Goal: Complete application form

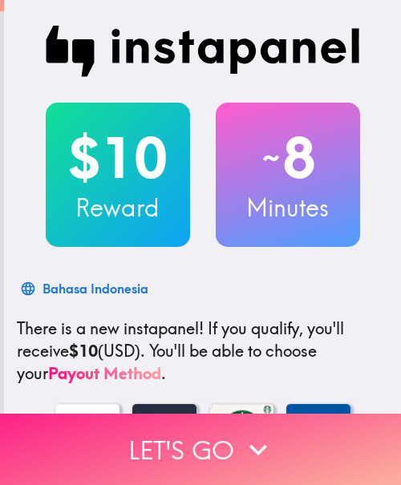
drag, startPoint x: 145, startPoint y: 434, endPoint x: 350, endPoint y: 426, distance: 205.3
click at [145, 434] on button "Let's go" at bounding box center [200, 449] width 401 height 71
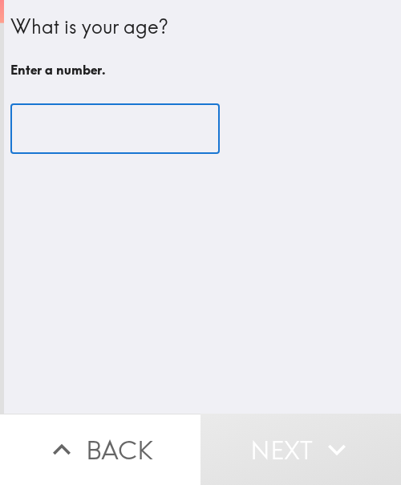
click at [96, 104] on input "number" at bounding box center [114, 129] width 209 height 50
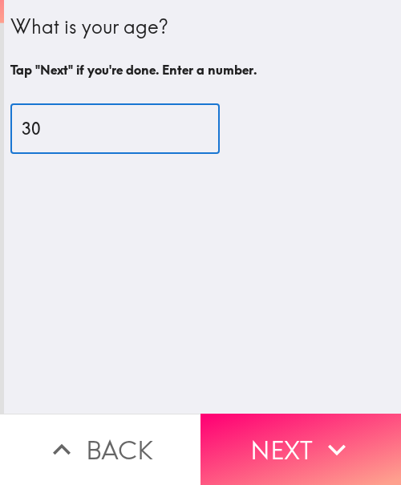
type input "30"
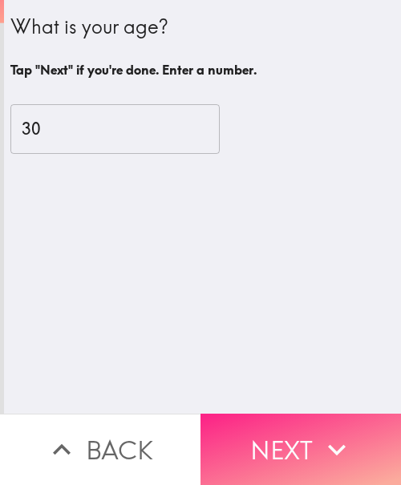
click at [310, 449] on button "Next" at bounding box center [300, 449] width 200 height 71
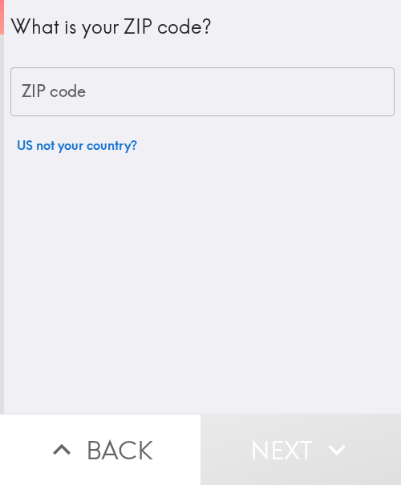
click at [143, 98] on input "ZIP code" at bounding box center [202, 92] width 384 height 50
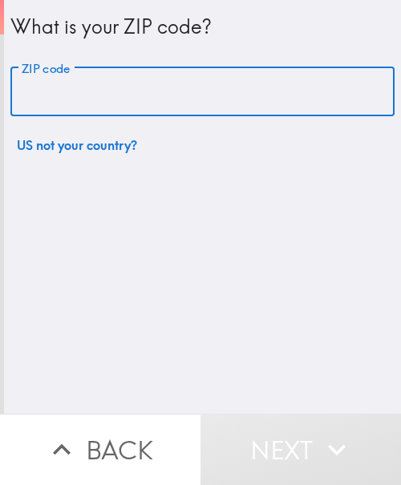
paste input "33621"
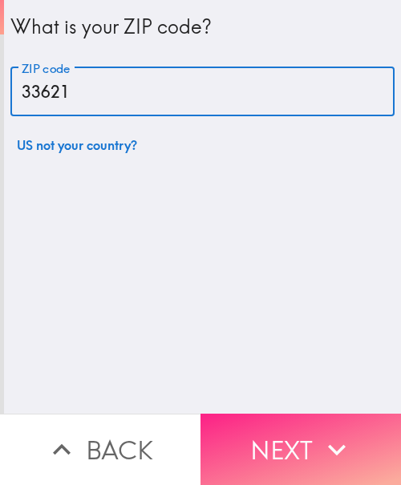
type input "33621"
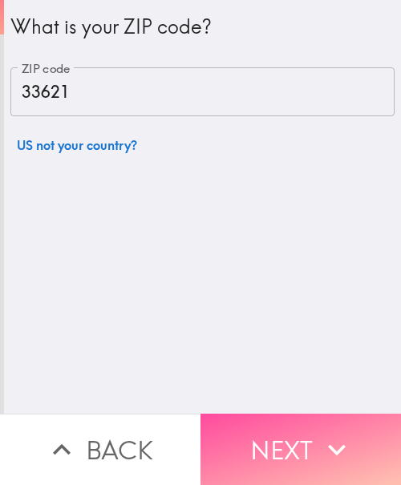
drag, startPoint x: 298, startPoint y: 450, endPoint x: 369, endPoint y: 414, distance: 80.3
click at [298, 450] on button "Next" at bounding box center [300, 449] width 200 height 71
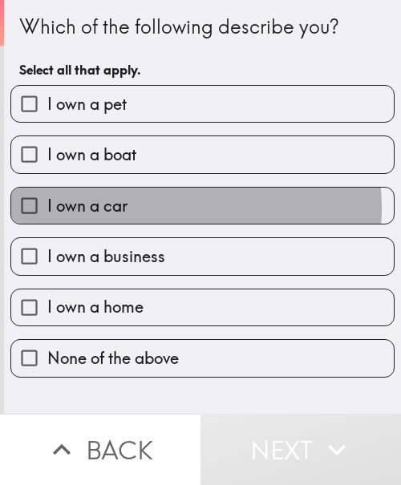
click at [149, 208] on label "I own a car" at bounding box center [202, 206] width 382 height 36
click at [47, 208] on input "I own a car" at bounding box center [29, 206] width 36 height 36
checkbox input "true"
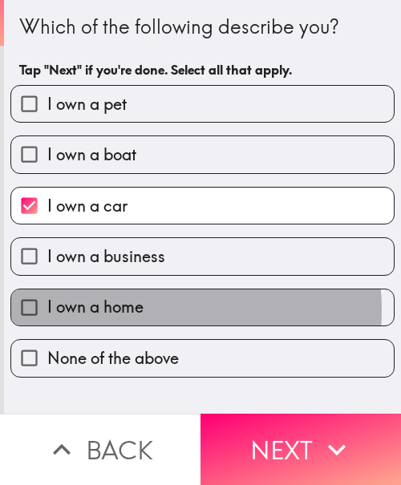
click at [151, 310] on label "I own a home" at bounding box center [202, 307] width 382 height 36
click at [47, 310] on input "I own a home" at bounding box center [29, 307] width 36 height 36
checkbox input "true"
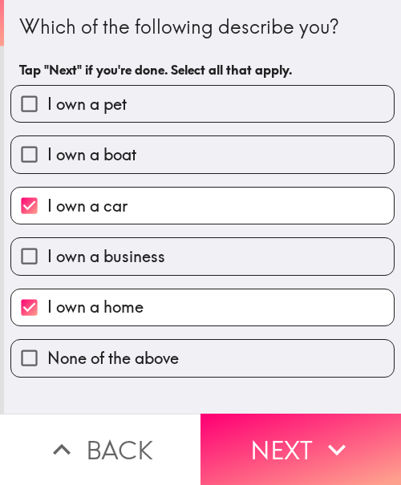
click at [148, 260] on span "I own a business" at bounding box center [106, 256] width 118 height 22
click at [47, 260] on input "I own a business" at bounding box center [29, 256] width 36 height 36
checkbox input "true"
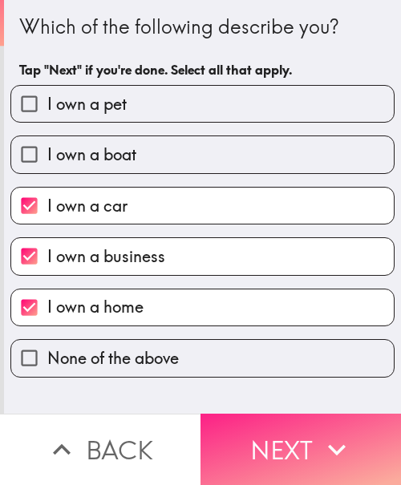
click at [304, 434] on button "Next" at bounding box center [300, 449] width 200 height 71
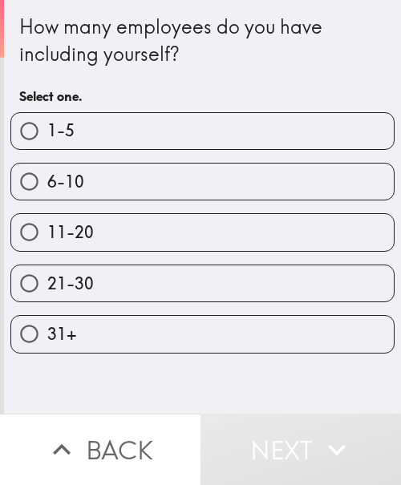
drag, startPoint x: 280, startPoint y: 127, endPoint x: 302, endPoint y: 146, distance: 29.6
click at [280, 127] on label "1-5" at bounding box center [202, 131] width 382 height 36
click at [47, 127] on input "1-5" at bounding box center [29, 131] width 36 height 36
radio input "true"
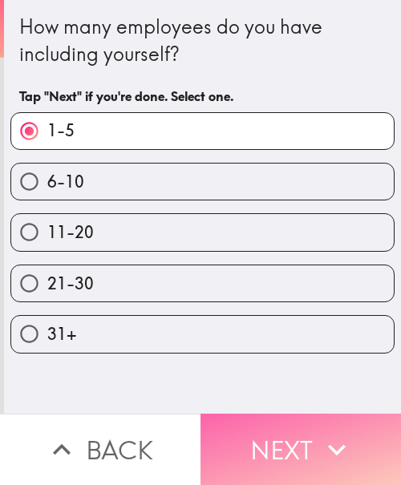
click at [319, 449] on icon "button" at bounding box center [336, 449] width 35 height 35
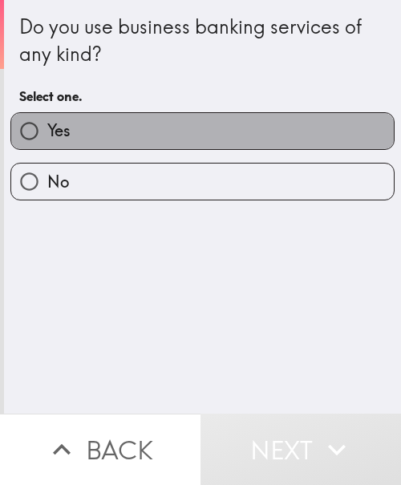
click at [195, 124] on label "Yes" at bounding box center [202, 131] width 382 height 36
click at [47, 124] on input "Yes" at bounding box center [29, 131] width 36 height 36
radio input "true"
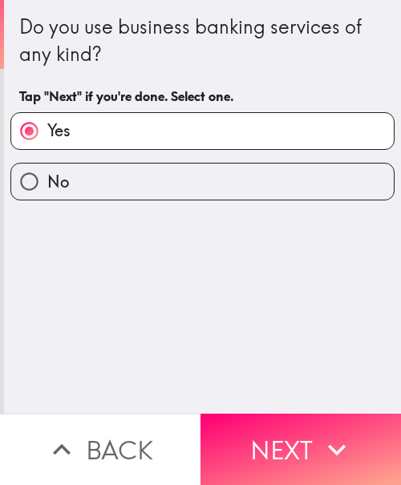
click at [312, 414] on button "Next" at bounding box center [300, 449] width 200 height 71
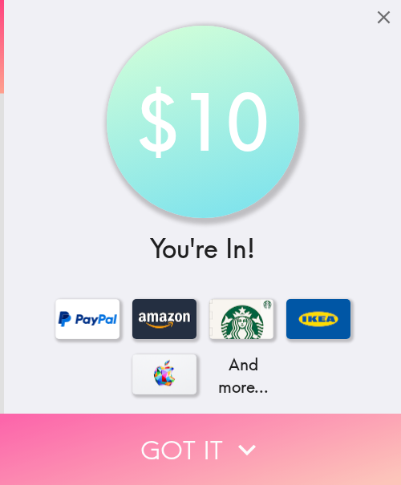
click at [260, 442] on button "Got it" at bounding box center [200, 449] width 401 height 71
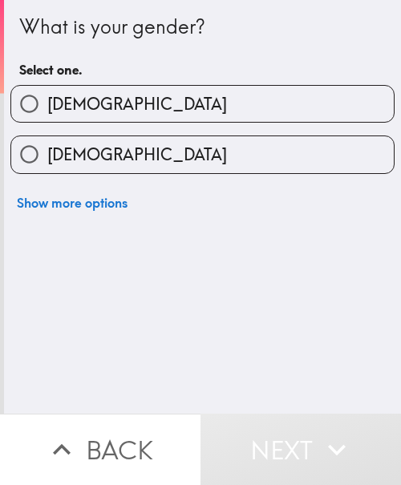
drag, startPoint x: 220, startPoint y: 144, endPoint x: 308, endPoint y: 143, distance: 88.2
click at [220, 144] on label "[DEMOGRAPHIC_DATA]" at bounding box center [202, 154] width 382 height 36
click at [47, 144] on input "[DEMOGRAPHIC_DATA]" at bounding box center [29, 154] width 36 height 36
radio input "true"
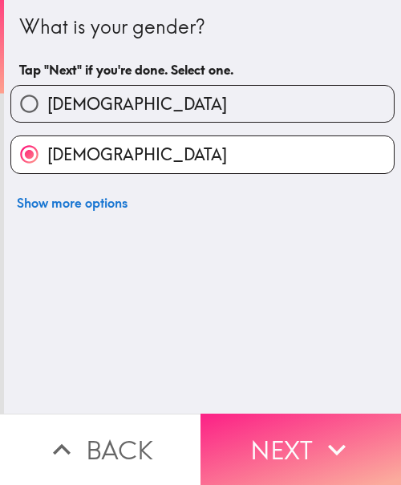
click at [300, 430] on button "Next" at bounding box center [300, 449] width 200 height 71
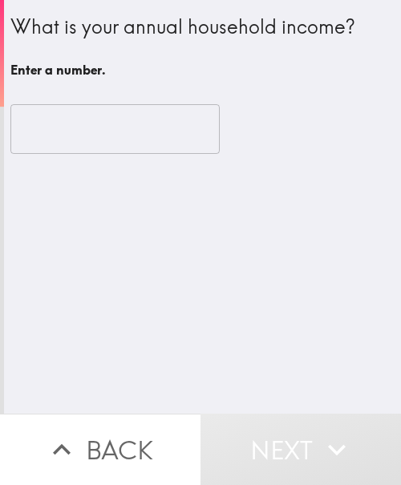
click at [115, 130] on input "number" at bounding box center [114, 129] width 209 height 50
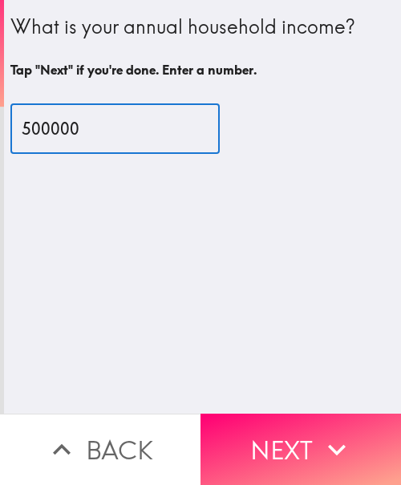
drag, startPoint x: 92, startPoint y: 127, endPoint x: 13, endPoint y: 107, distance: 81.8
click at [0, 0] on html "What is your annual household income? Tap "Next" if you're done. Enter a number…" at bounding box center [200, 0] width 401 height 0
type input "500000"
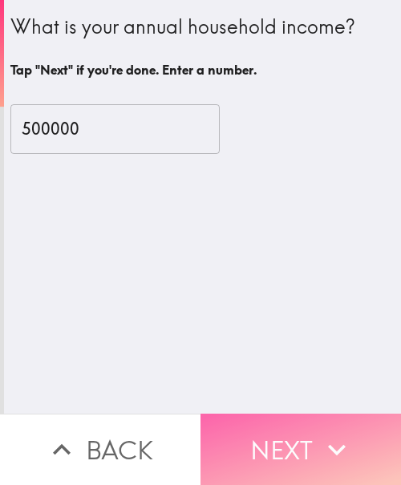
click at [279, 420] on button "Next" at bounding box center [300, 449] width 200 height 71
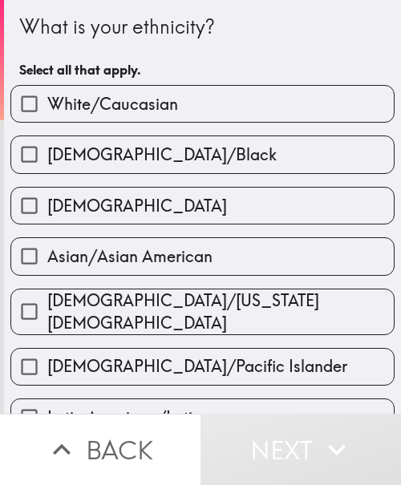
click at [178, 122] on label "White/Caucasian" at bounding box center [202, 104] width 382 height 36
click at [47, 122] on input "White/Caucasian" at bounding box center [29, 104] width 36 height 36
checkbox input "true"
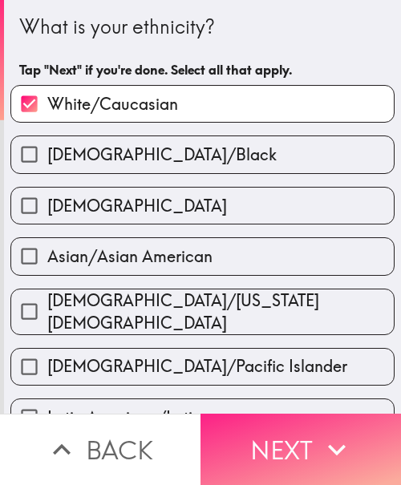
click at [291, 437] on button "Next" at bounding box center [300, 449] width 200 height 71
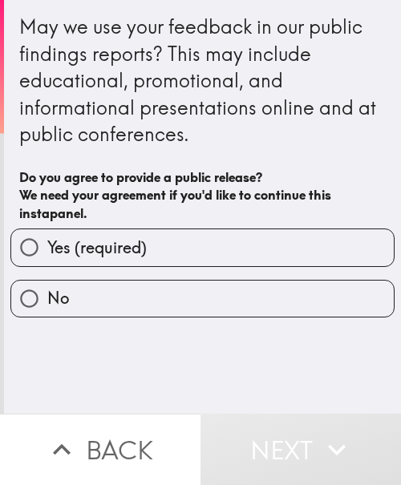
click at [282, 241] on label "Yes (required)" at bounding box center [202, 247] width 382 height 36
click at [47, 241] on input "Yes (required)" at bounding box center [29, 247] width 36 height 36
radio input "true"
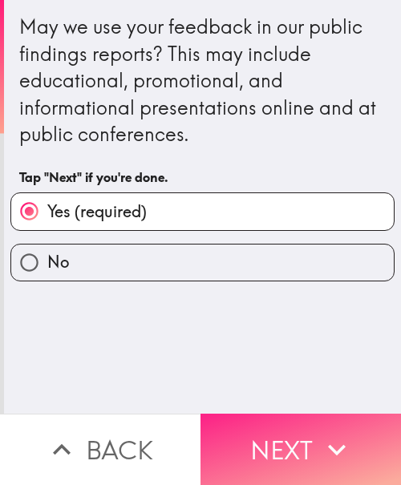
click at [319, 435] on icon "button" at bounding box center [336, 449] width 35 height 35
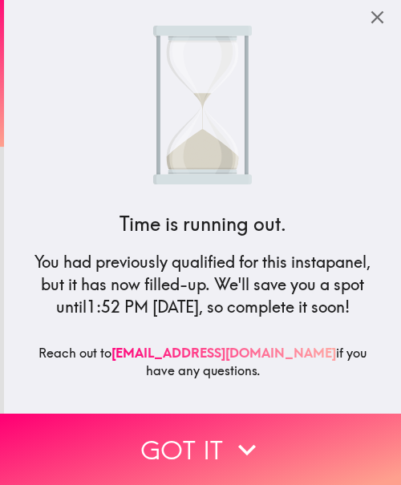
drag, startPoint x: 260, startPoint y: 423, endPoint x: 392, endPoint y: 422, distance: 132.2
click at [260, 423] on button "Got it" at bounding box center [200, 449] width 401 height 71
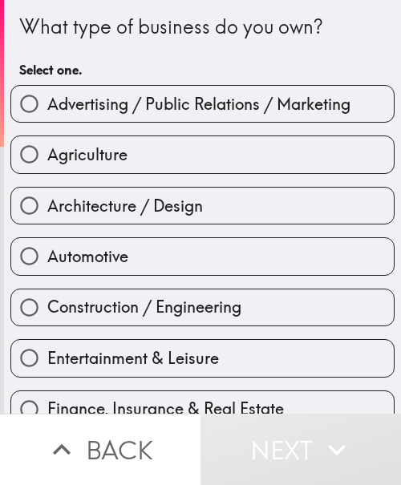
scroll to position [160, 0]
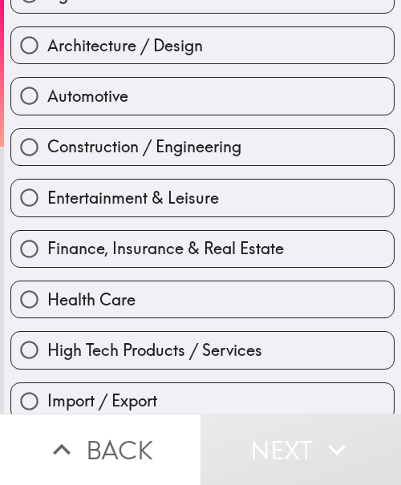
drag, startPoint x: 135, startPoint y: 302, endPoint x: 147, endPoint y: 297, distance: 13.7
click at [135, 302] on label "Health Care" at bounding box center [202, 299] width 382 height 36
click at [47, 302] on input "Health Care" at bounding box center [29, 299] width 36 height 36
radio input "true"
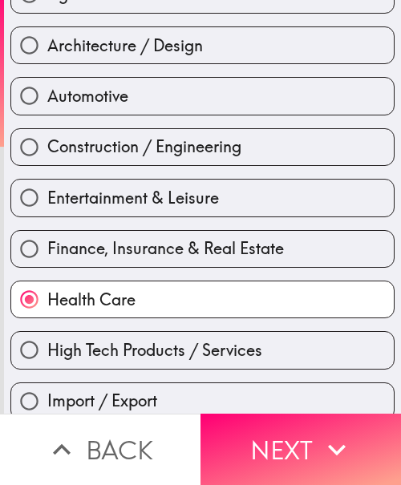
scroll to position [321, 0]
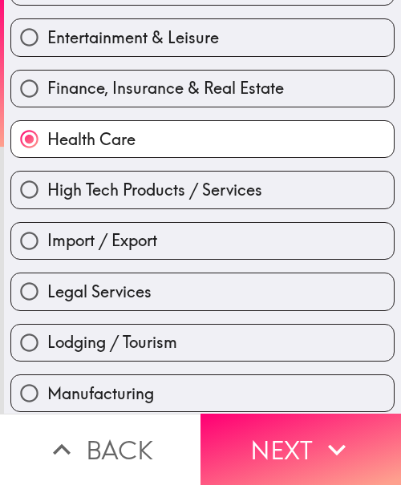
drag, startPoint x: 321, startPoint y: 438, endPoint x: 399, endPoint y: 425, distance: 79.6
click at [321, 438] on icon "button" at bounding box center [336, 449] width 35 height 35
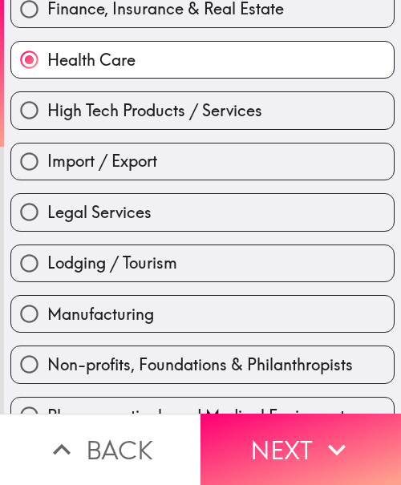
scroll to position [77, 0]
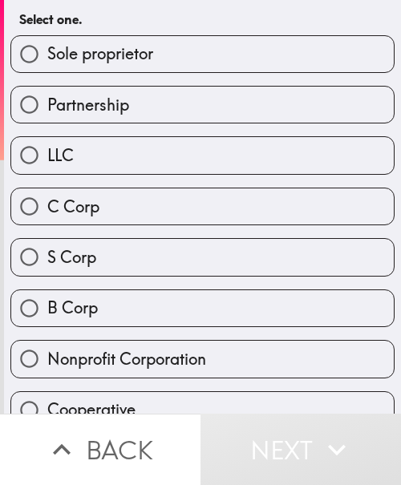
drag, startPoint x: 298, startPoint y: 40, endPoint x: 380, endPoint y: 42, distance: 81.8
click at [298, 40] on label "Sole proprietor" at bounding box center [202, 54] width 382 height 36
click at [47, 40] on input "Sole proprietor" at bounding box center [29, 54] width 36 height 36
radio input "true"
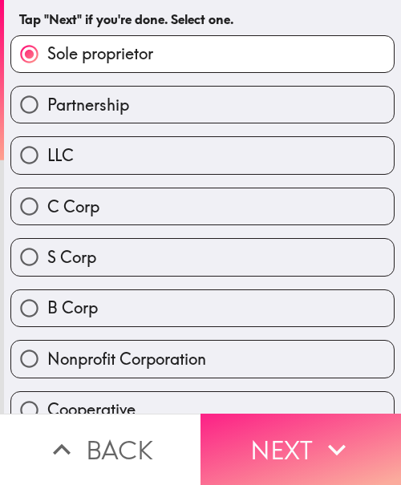
click at [276, 449] on button "Next" at bounding box center [300, 449] width 200 height 71
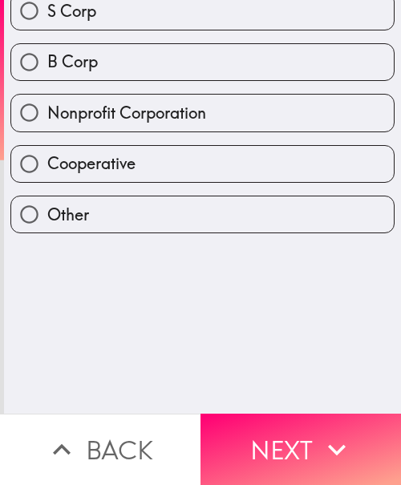
scroll to position [0, 0]
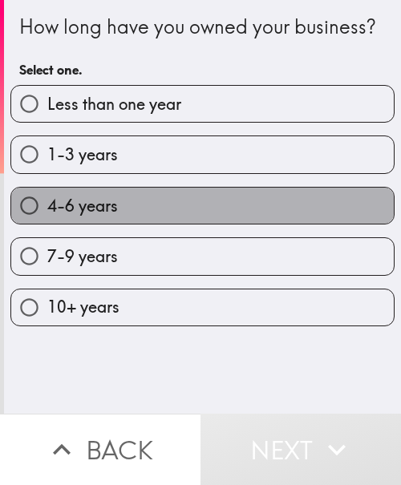
click at [319, 224] on label "4-6 years" at bounding box center [202, 206] width 382 height 36
click at [47, 224] on input "4-6 years" at bounding box center [29, 206] width 36 height 36
radio input "true"
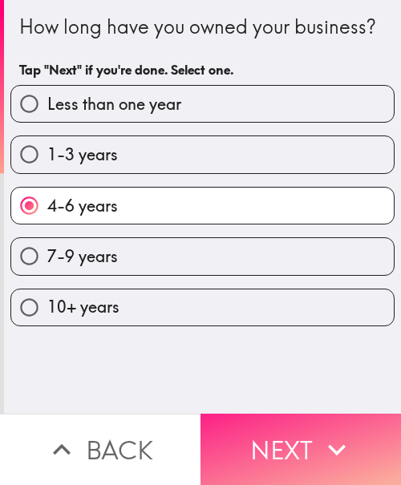
click at [305, 425] on button "Next" at bounding box center [300, 449] width 200 height 71
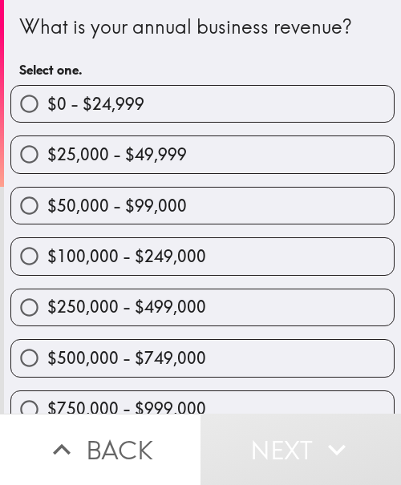
drag, startPoint x: 79, startPoint y: 314, endPoint x: 371, endPoint y: 333, distance: 293.1
click at [79, 314] on span "$250,000 - $499,000" at bounding box center [126, 307] width 159 height 22
click at [47, 314] on input "$250,000 - $499,000" at bounding box center [29, 307] width 36 height 36
radio input "true"
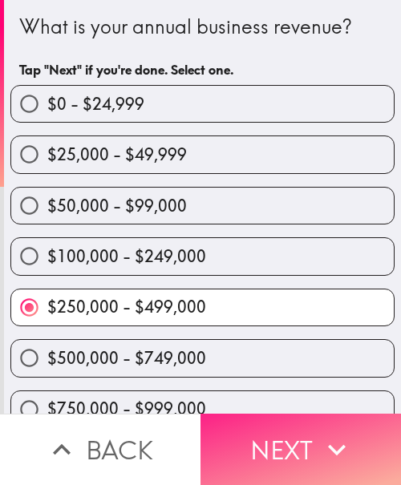
click at [319, 432] on icon "button" at bounding box center [336, 449] width 35 height 35
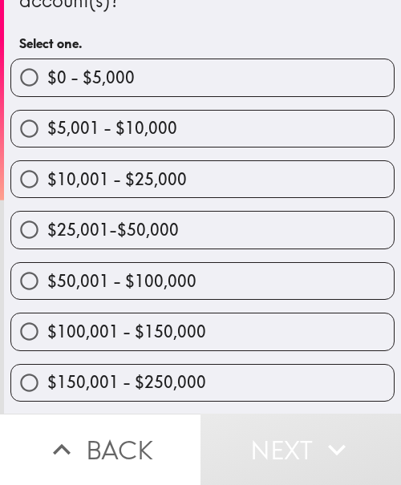
scroll to position [160, 0]
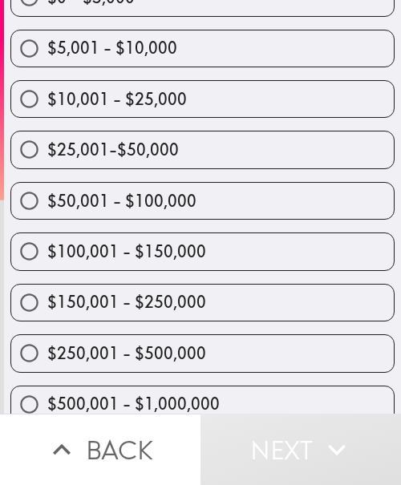
drag, startPoint x: 184, startPoint y: 294, endPoint x: 212, endPoint y: 294, distance: 27.2
click at [184, 294] on span "$150,001 - $250,000" at bounding box center [126, 302] width 159 height 22
click at [47, 294] on input "$150,001 - $250,000" at bounding box center [29, 303] width 36 height 36
radio input "true"
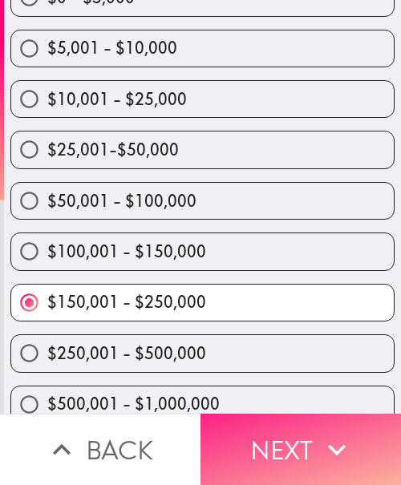
drag, startPoint x: 279, startPoint y: 435, endPoint x: 354, endPoint y: 434, distance: 75.4
click at [279, 435] on button "Next" at bounding box center [300, 449] width 200 height 71
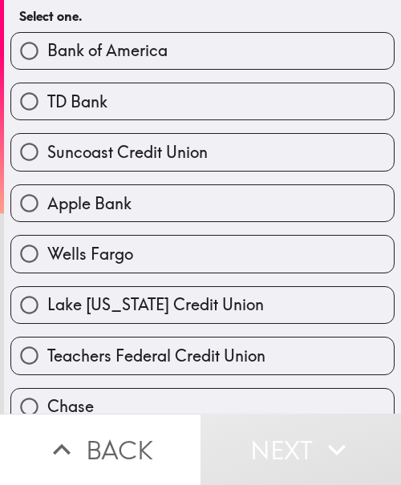
scroll to position [240, 0]
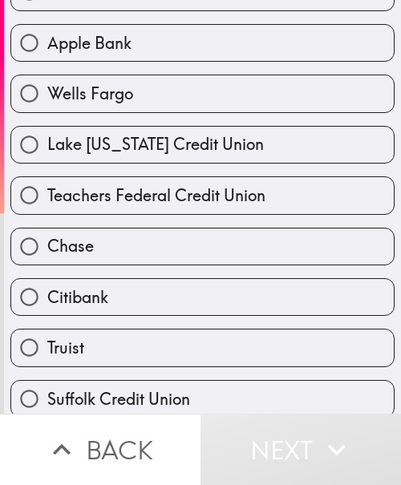
click at [104, 250] on label "Chase" at bounding box center [202, 246] width 382 height 36
click at [47, 250] on input "Chase" at bounding box center [29, 246] width 36 height 36
radio input "true"
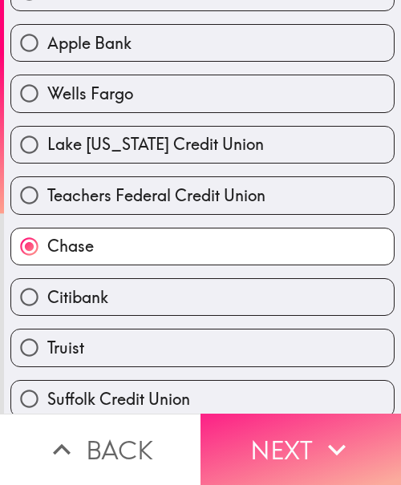
drag, startPoint x: 331, startPoint y: 421, endPoint x: 324, endPoint y: 409, distance: 14.0
click at [331, 432] on icon "button" at bounding box center [336, 449] width 35 height 35
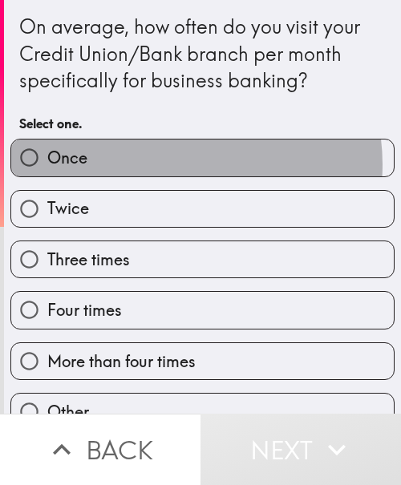
drag, startPoint x: 172, startPoint y: 164, endPoint x: 394, endPoint y: 163, distance: 221.2
click at [172, 164] on label "Once" at bounding box center [202, 157] width 382 height 36
click at [47, 164] on input "Once" at bounding box center [29, 157] width 36 height 36
radio input "true"
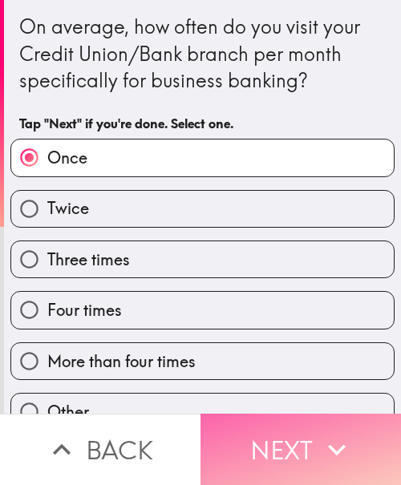
drag, startPoint x: 224, startPoint y: 450, endPoint x: 281, endPoint y: 444, distance: 57.3
click at [225, 450] on button "Next" at bounding box center [300, 449] width 200 height 71
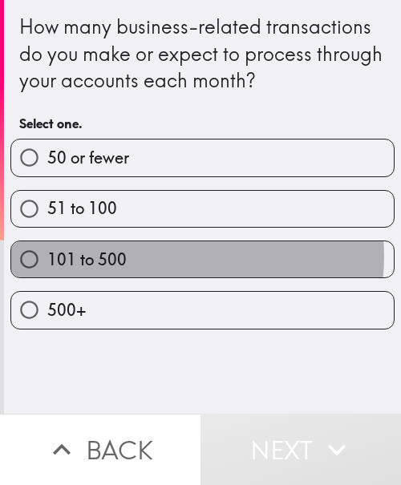
click at [189, 256] on label "101 to 500" at bounding box center [202, 259] width 382 height 36
click at [47, 256] on input "101 to 500" at bounding box center [29, 259] width 36 height 36
radio input "true"
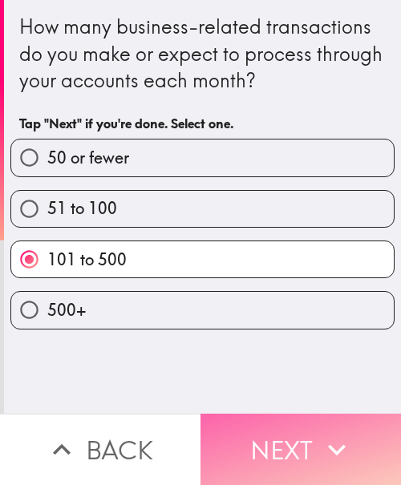
click at [281, 452] on button "Next" at bounding box center [300, 449] width 200 height 71
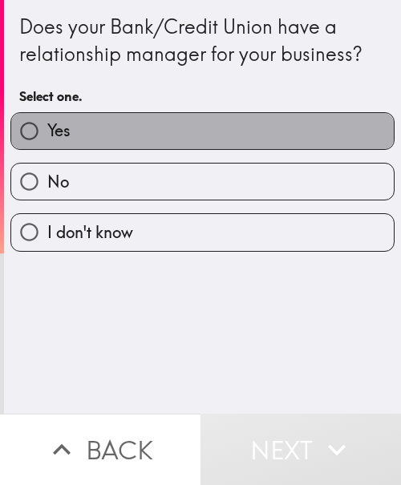
click at [264, 125] on label "Yes" at bounding box center [202, 131] width 382 height 36
click at [47, 125] on input "Yes" at bounding box center [29, 131] width 36 height 36
radio input "true"
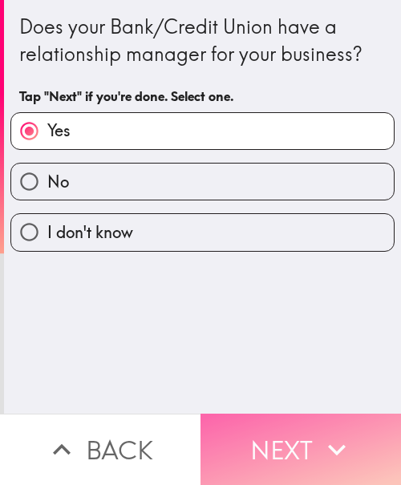
click at [264, 434] on button "Next" at bounding box center [300, 449] width 200 height 71
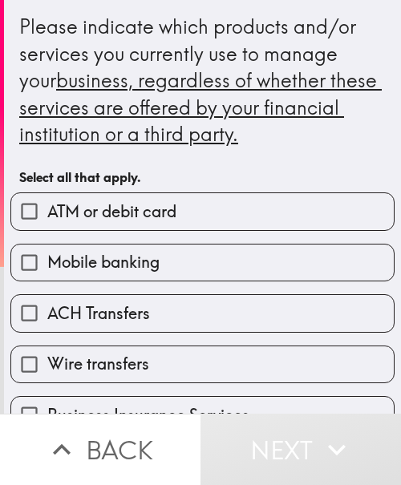
scroll to position [80, 0]
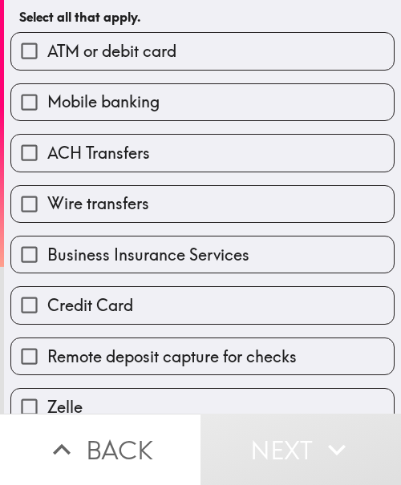
drag, startPoint x: 121, startPoint y: 244, endPoint x: 139, endPoint y: 232, distance: 20.9
click at [121, 244] on span "Business Insurance Services" at bounding box center [148, 255] width 202 height 22
click at [47, 244] on input "Business Insurance Services" at bounding box center [29, 254] width 36 height 36
checkbox input "true"
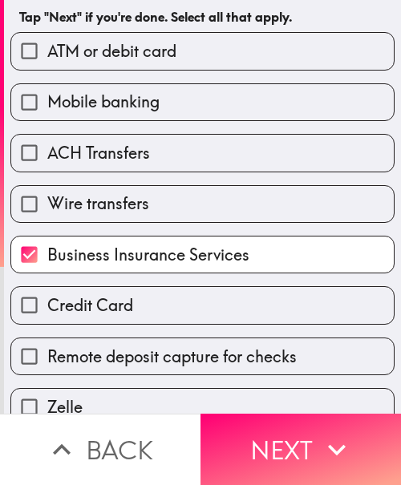
scroll to position [321, 0]
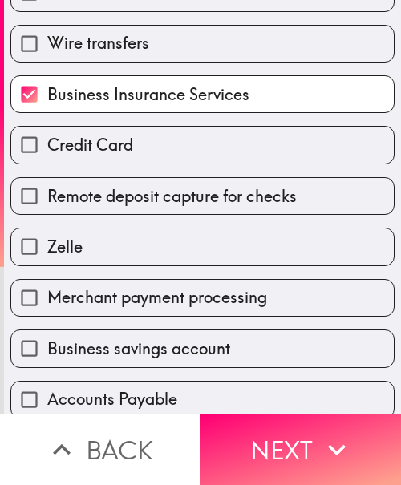
click at [109, 155] on span "Credit Card" at bounding box center [90, 145] width 86 height 22
click at [47, 155] on input "Credit Card" at bounding box center [29, 145] width 36 height 36
checkbox input "true"
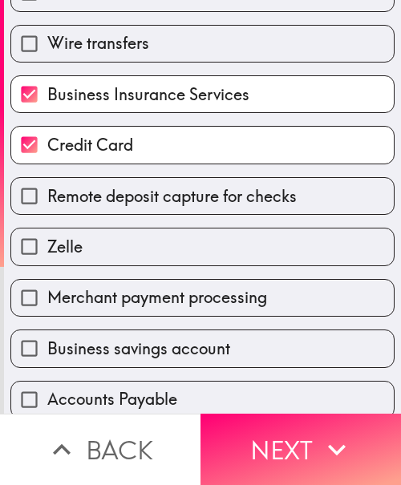
click at [127, 344] on span "Business savings account" at bounding box center [138, 348] width 183 height 22
click at [47, 344] on input "Business savings account" at bounding box center [29, 348] width 36 height 36
checkbox input "true"
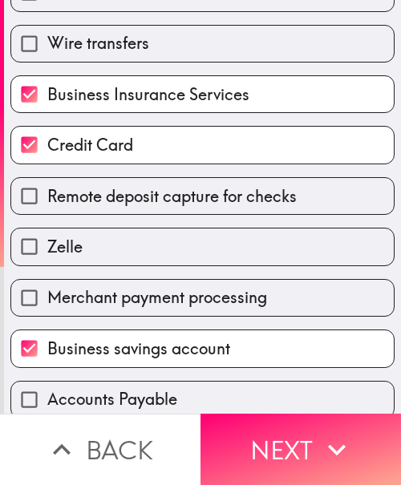
scroll to position [561, 0]
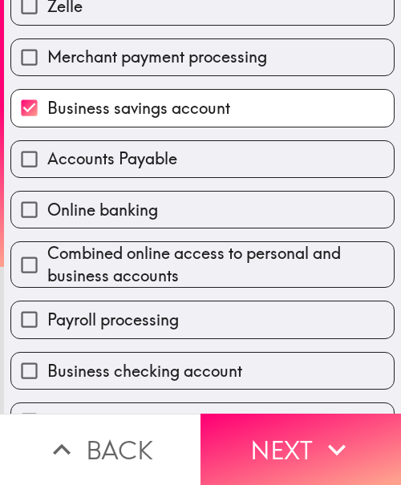
click at [114, 325] on span "Payroll processing" at bounding box center [112, 320] width 131 height 22
click at [47, 325] on input "Payroll processing" at bounding box center [29, 319] width 36 height 36
checkbox input "true"
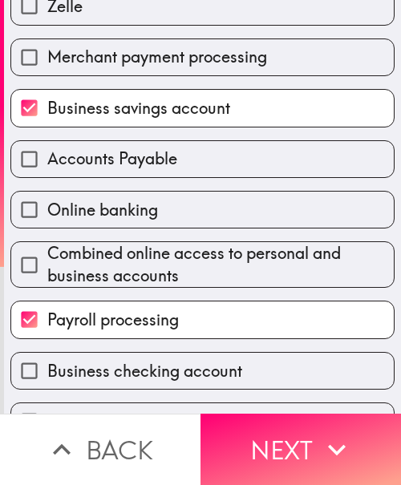
scroll to position [602, 0]
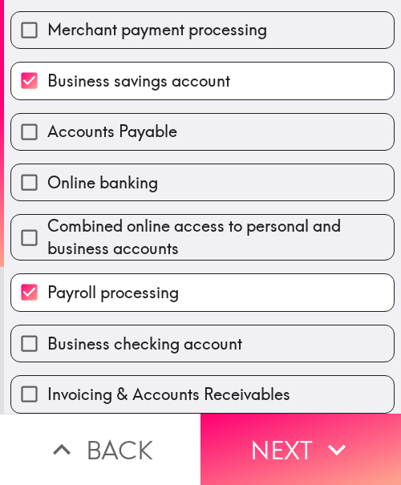
click at [114, 362] on div "Invoicing & Accounts Receivables" at bounding box center [196, 387] width 397 height 50
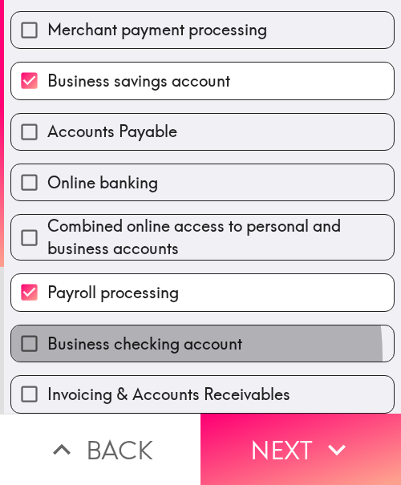
click at [115, 342] on label "Business checking account" at bounding box center [202, 343] width 382 height 36
click at [47, 342] on input "Business checking account" at bounding box center [29, 343] width 36 height 36
checkbox input "true"
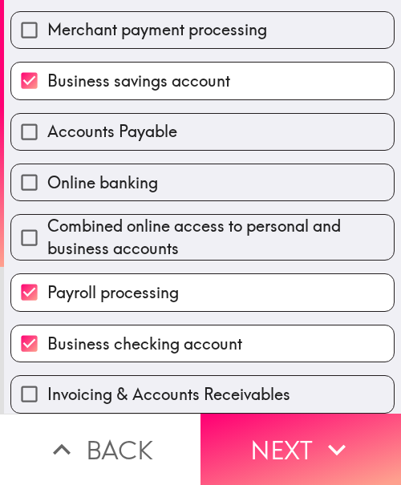
click at [146, 390] on span "Invoicing & Accounts Receivables" at bounding box center [168, 394] width 243 height 22
click at [47, 390] on input "Invoicing & Accounts Receivables" at bounding box center [29, 394] width 36 height 36
checkbox input "true"
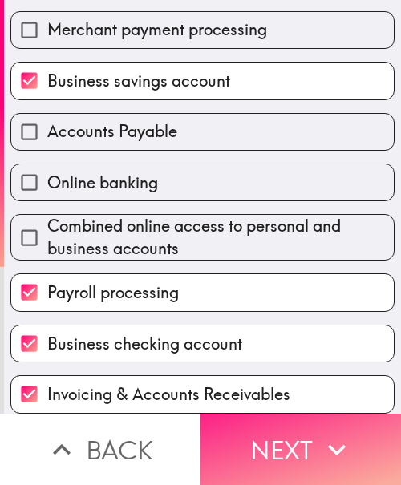
drag, startPoint x: 301, startPoint y: 423, endPoint x: 378, endPoint y: 433, distance: 78.3
click at [301, 423] on button "Next" at bounding box center [300, 449] width 200 height 71
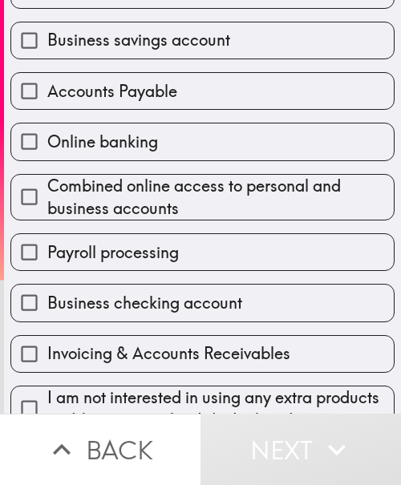
click at [143, 95] on span "Accounts Payable" at bounding box center [112, 91] width 130 height 22
click at [47, 95] on input "Accounts Payable" at bounding box center [29, 91] width 36 height 36
checkbox input "true"
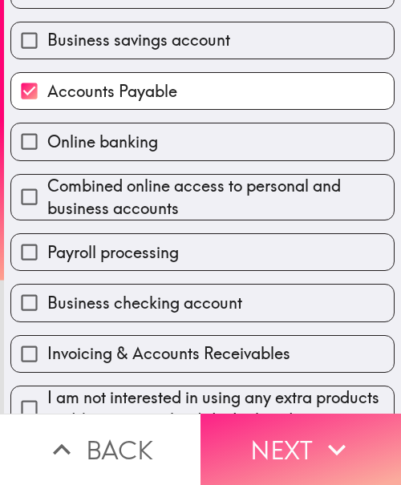
drag, startPoint x: 285, startPoint y: 438, endPoint x: 335, endPoint y: 435, distance: 49.7
click at [285, 438] on button "Next" at bounding box center [300, 449] width 200 height 71
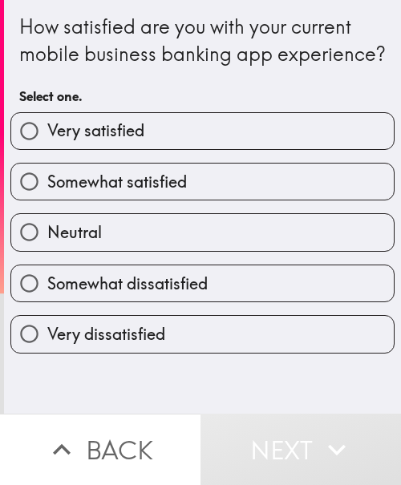
click at [209, 200] on label "Somewhat satisfied" at bounding box center [202, 181] width 382 height 36
click at [47, 200] on input "Somewhat satisfied" at bounding box center [29, 181] width 36 height 36
radio input "true"
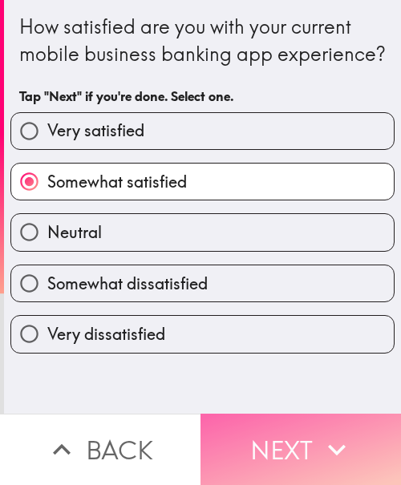
click at [319, 432] on icon "button" at bounding box center [336, 449] width 35 height 35
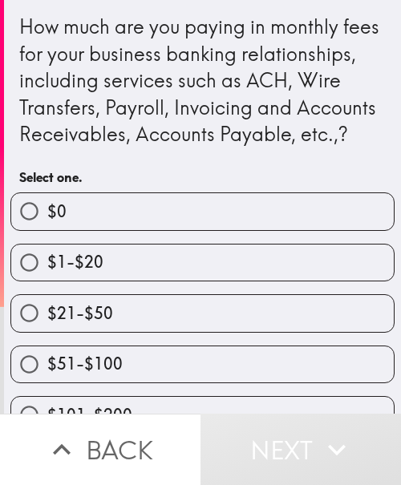
scroll to position [80, 0]
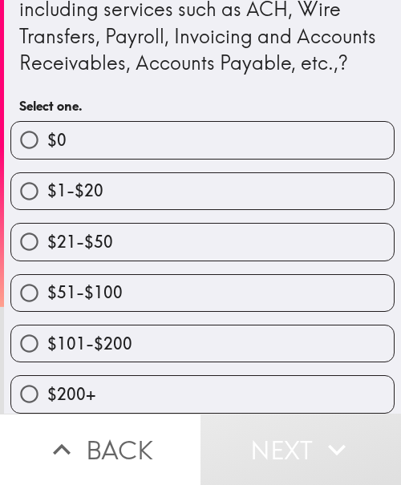
click at [143, 311] on label "$51-$100" at bounding box center [202, 293] width 382 height 36
click at [47, 311] on input "$51-$100" at bounding box center [29, 293] width 36 height 36
radio input "true"
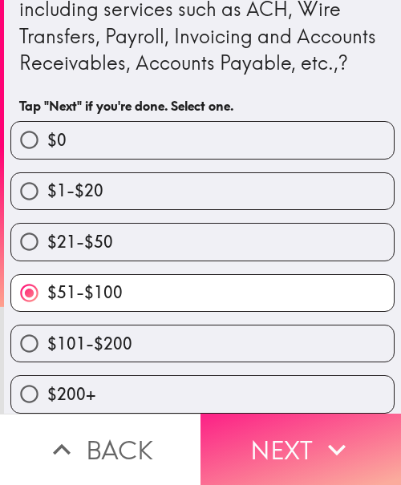
click at [296, 430] on button "Next" at bounding box center [300, 449] width 200 height 71
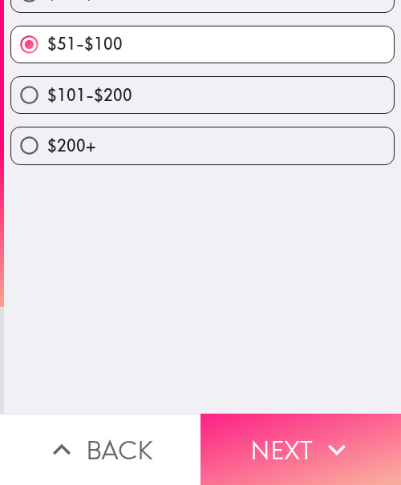
scroll to position [0, 0]
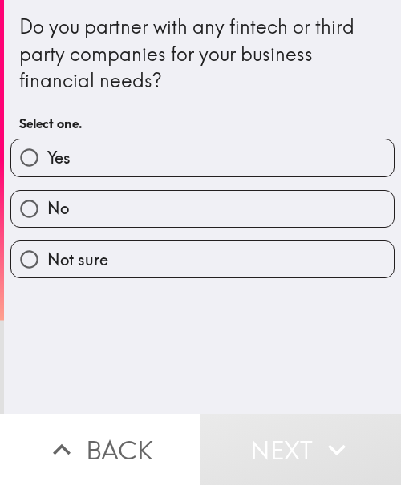
click at [182, 155] on label "Yes" at bounding box center [202, 157] width 382 height 36
click at [47, 155] on input "Yes" at bounding box center [29, 157] width 36 height 36
radio input "true"
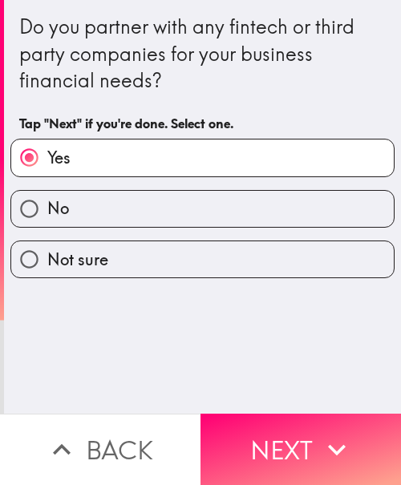
drag, startPoint x: 332, startPoint y: 430, endPoint x: 400, endPoint y: 430, distance: 68.1
click at [331, 432] on icon "button" at bounding box center [336, 449] width 35 height 35
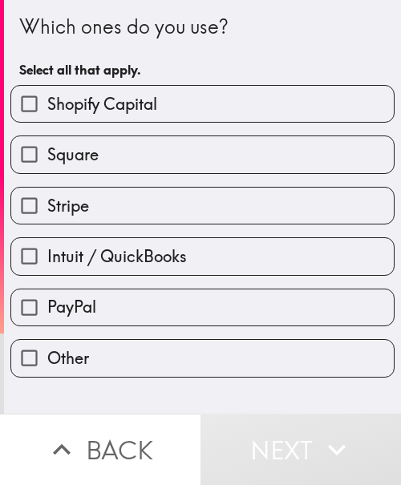
click at [119, 311] on label "PayPal" at bounding box center [202, 307] width 382 height 36
click at [47, 311] on input "PayPal" at bounding box center [29, 307] width 36 height 36
checkbox input "true"
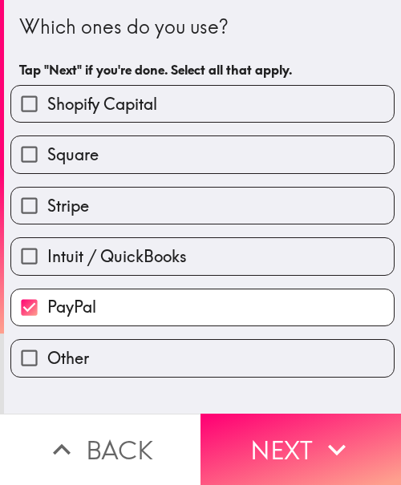
click at [111, 258] on span "Intuit / QuickBooks" at bounding box center [116, 256] width 139 height 22
click at [47, 258] on input "Intuit / QuickBooks" at bounding box center [29, 256] width 36 height 36
checkbox input "true"
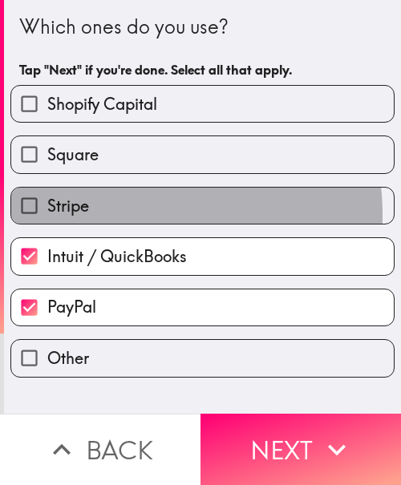
click at [91, 216] on label "Stripe" at bounding box center [202, 206] width 382 height 36
click at [47, 216] on input "Stripe" at bounding box center [29, 206] width 36 height 36
checkbox input "true"
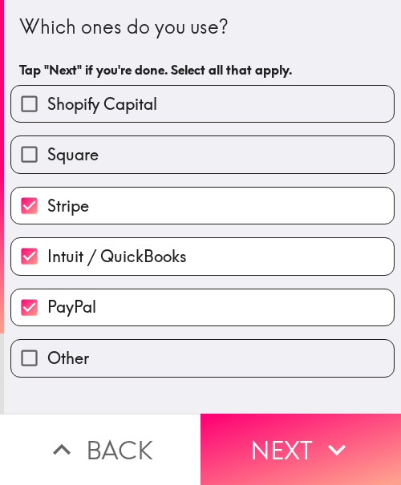
drag, startPoint x: 315, startPoint y: 429, endPoint x: 395, endPoint y: 434, distance: 80.3
click at [319, 432] on icon "button" at bounding box center [336, 449] width 35 height 35
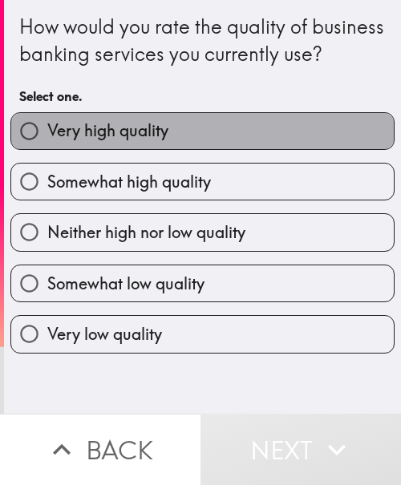
click at [199, 149] on label "Very high quality" at bounding box center [202, 131] width 382 height 36
click at [47, 149] on input "Very high quality" at bounding box center [29, 131] width 36 height 36
radio input "true"
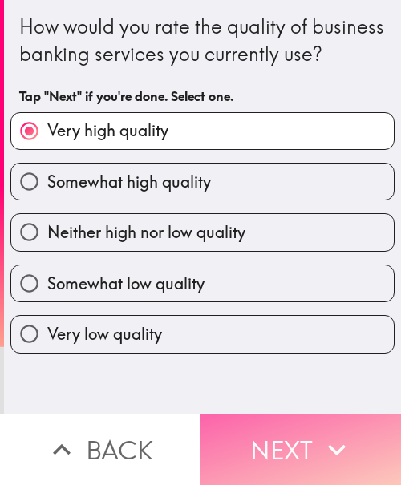
drag, startPoint x: 321, startPoint y: 447, endPoint x: 333, endPoint y: 446, distance: 12.9
click at [322, 447] on icon "button" at bounding box center [336, 449] width 35 height 35
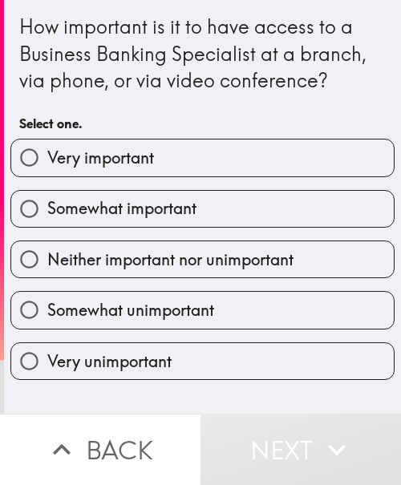
click at [194, 143] on label "Very important" at bounding box center [202, 157] width 382 height 36
click at [47, 143] on input "Very important" at bounding box center [29, 157] width 36 height 36
radio input "true"
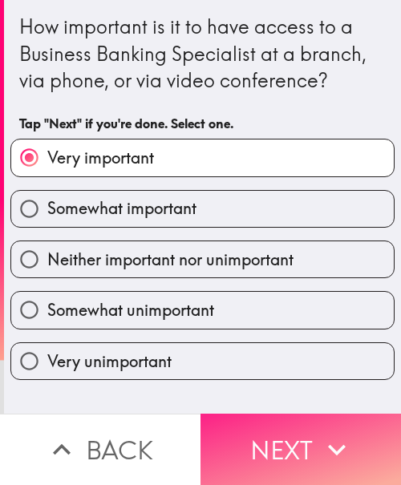
drag, startPoint x: 320, startPoint y: 426, endPoint x: 370, endPoint y: 426, distance: 50.5
click at [320, 432] on icon "button" at bounding box center [336, 449] width 35 height 35
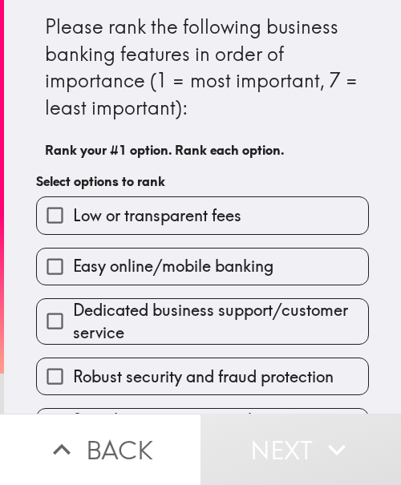
click at [76, 209] on span "Low or transparent fees" at bounding box center [157, 215] width 168 height 22
click at [73, 209] on input "Low or transparent fees" at bounding box center [55, 215] width 36 height 36
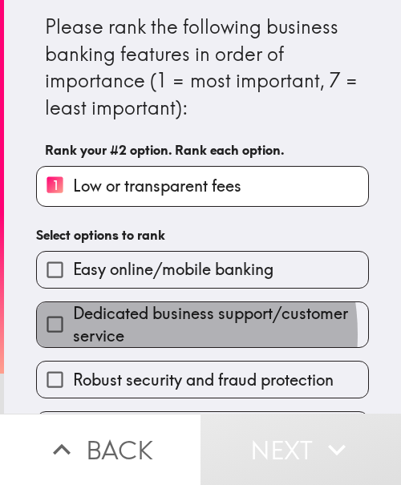
click at [122, 334] on span "Dedicated business support/customer service" at bounding box center [220, 324] width 295 height 45
click at [73, 334] on input "Dedicated business support/customer service" at bounding box center [55, 324] width 36 height 36
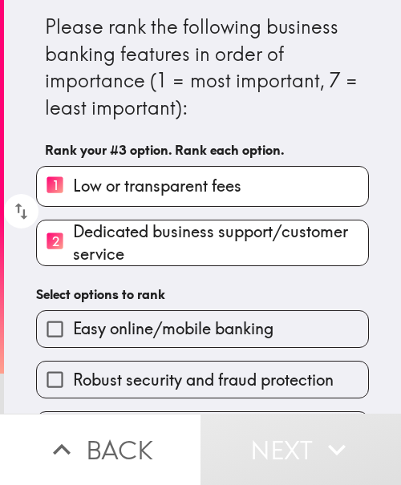
scroll to position [168, 0]
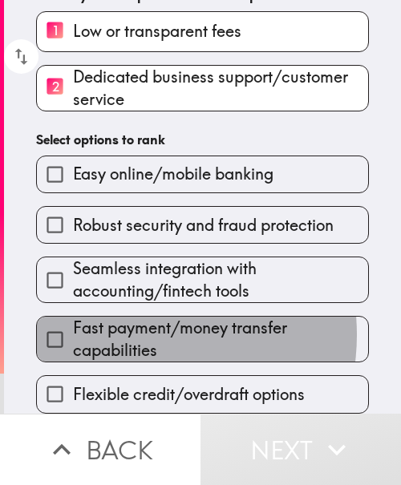
click at [131, 321] on span "Fast payment/money transfer capabilities" at bounding box center [220, 339] width 295 height 45
click at [73, 321] on input "Fast payment/money transfer capabilities" at bounding box center [55, 339] width 36 height 36
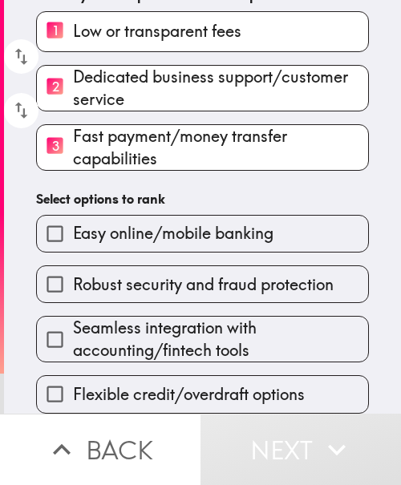
click at [132, 287] on label "Robust security and fraud protection" at bounding box center [202, 284] width 331 height 36
click at [73, 287] on input "Robust security and fraud protection" at bounding box center [55, 284] width 36 height 36
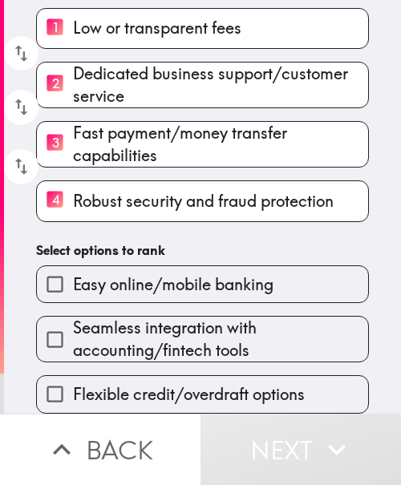
click at [140, 362] on div "Flexible credit/overdraft options" at bounding box center [195, 387] width 345 height 50
click at [146, 396] on label "Flexible credit/overdraft options" at bounding box center [202, 394] width 331 height 36
click at [73, 396] on input "Flexible credit/overdraft options" at bounding box center [55, 394] width 36 height 36
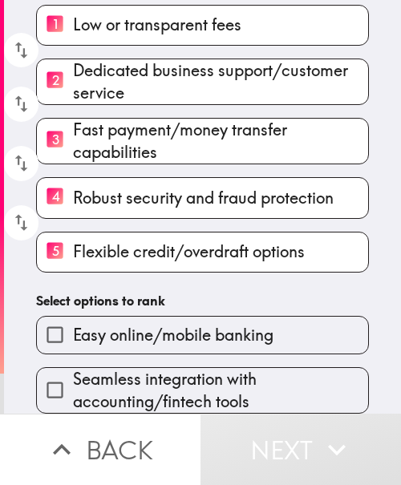
click at [152, 354] on div "Seamless integration with accounting/fintech tools" at bounding box center [195, 383] width 345 height 59
click at [155, 377] on span "Seamless integration with accounting/fintech tools" at bounding box center [220, 390] width 295 height 45
click at [73, 377] on input "Seamless integration with accounting/fintech tools" at bounding box center [55, 390] width 36 height 36
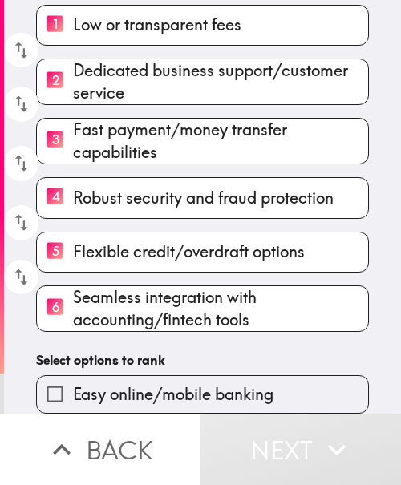
click at [153, 383] on span "Easy online/mobile banking" at bounding box center [173, 394] width 200 height 22
click at [73, 376] on input "Easy online/mobile banking" at bounding box center [55, 394] width 36 height 36
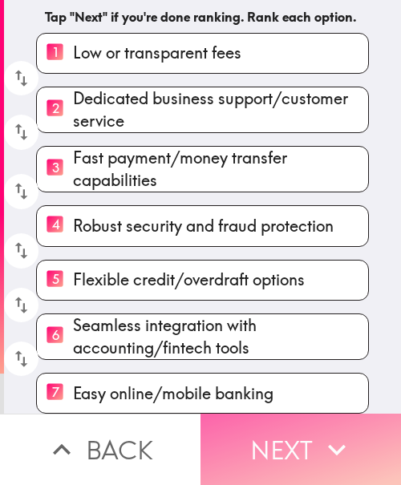
click at [243, 461] on button "Next" at bounding box center [300, 449] width 200 height 71
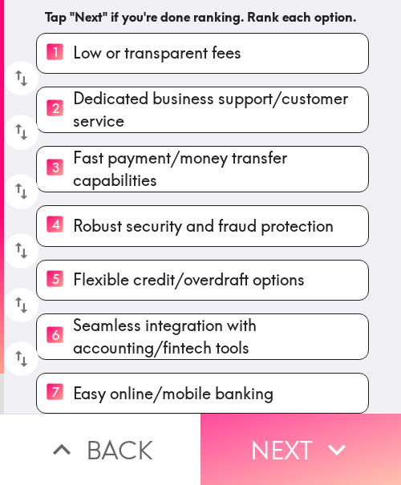
scroll to position [6, 0]
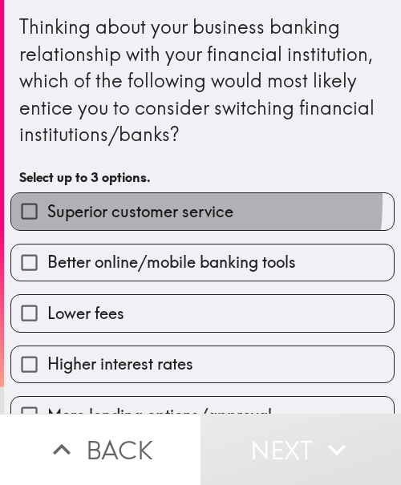
click at [94, 200] on span "Superior customer service" at bounding box center [140, 211] width 186 height 22
click at [47, 200] on input "Superior customer service" at bounding box center [29, 211] width 36 height 36
checkbox input "true"
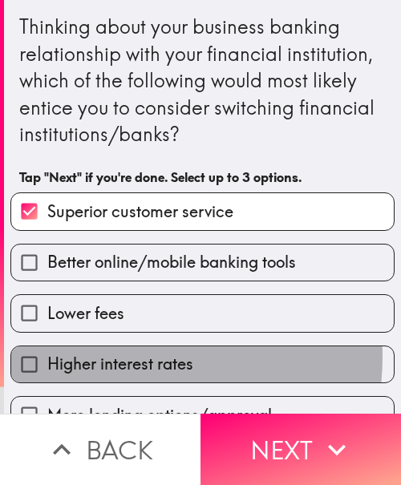
click at [103, 357] on span "Higher interest rates" at bounding box center [120, 364] width 146 height 22
click at [47, 357] on input "Higher interest rates" at bounding box center [29, 364] width 36 height 36
checkbox input "true"
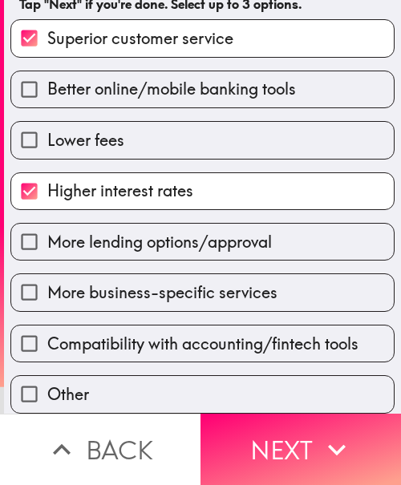
click at [148, 281] on span "More business-specific services" at bounding box center [162, 292] width 230 height 22
click at [47, 274] on input "More business-specific services" at bounding box center [29, 292] width 36 height 36
checkbox input "true"
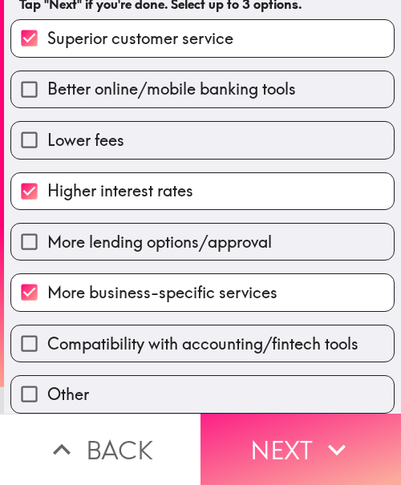
click at [258, 438] on button "Next" at bounding box center [300, 449] width 200 height 71
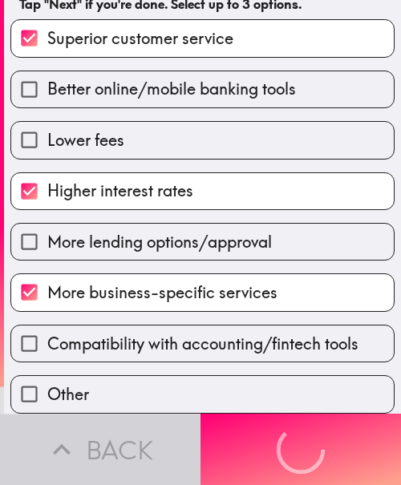
scroll to position [42, 0]
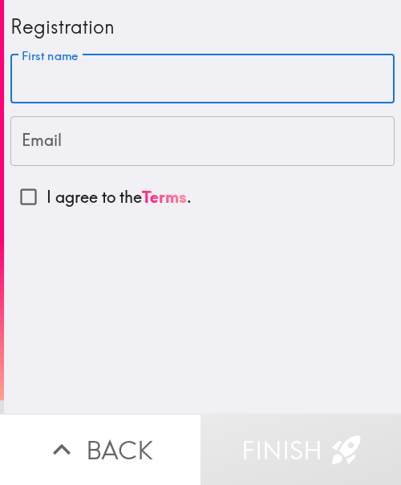
click at [85, 84] on input "First name" at bounding box center [202, 79] width 384 height 50
paste input "[PERSON_NAME]"
type input "[PERSON_NAME]"
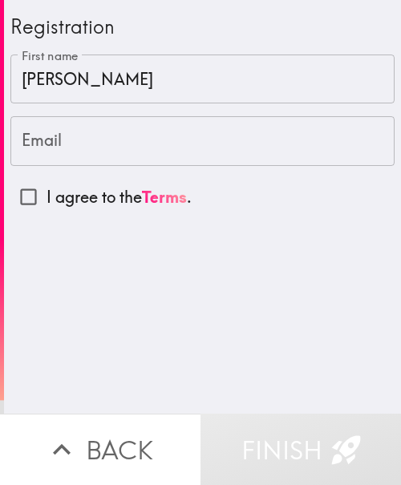
click at [184, 151] on input "Email" at bounding box center [202, 141] width 384 height 50
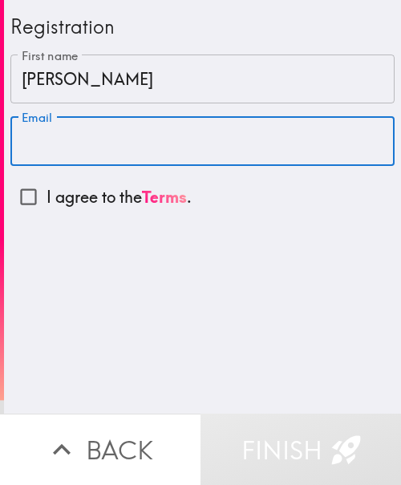
paste input "[EMAIL_ADDRESS][DOMAIN_NAME]"
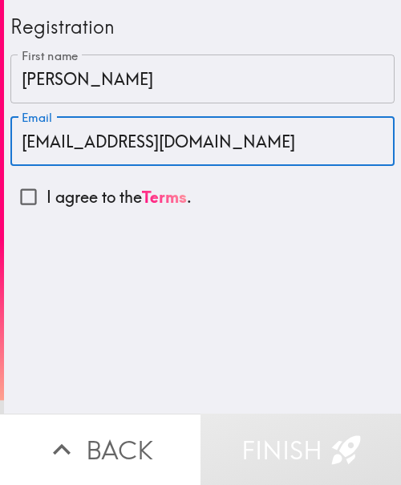
type input "[EMAIL_ADDRESS][DOMAIN_NAME]"
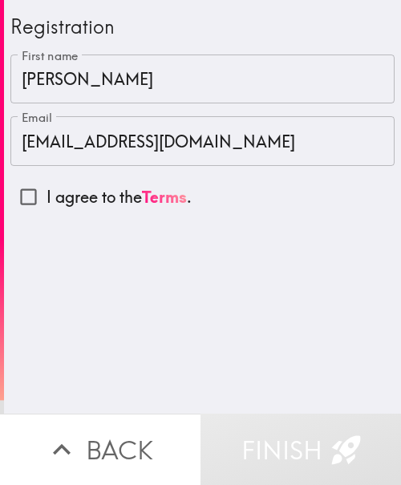
click at [28, 188] on input "I agree to the Terms ." at bounding box center [28, 197] width 36 height 36
checkbox input "true"
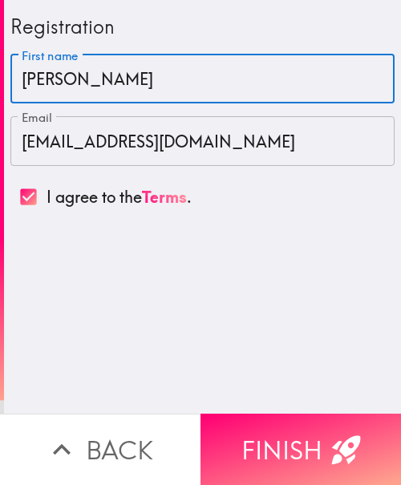
click at [108, 84] on input "[PERSON_NAME]" at bounding box center [202, 79] width 384 height 50
type input "[PERSON_NAME]"
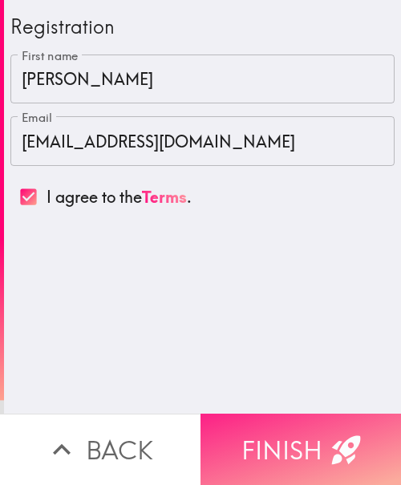
click at [293, 422] on button "Finish" at bounding box center [300, 449] width 200 height 71
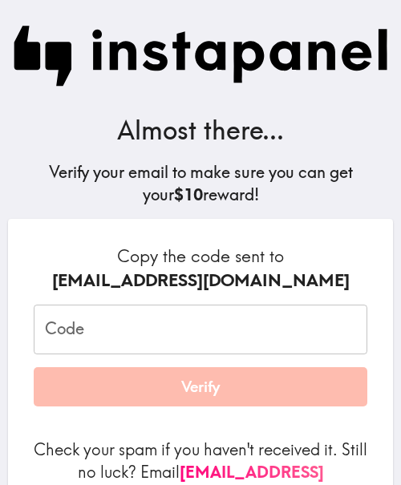
click at [207, 329] on input "Code" at bounding box center [200, 330] width 333 height 50
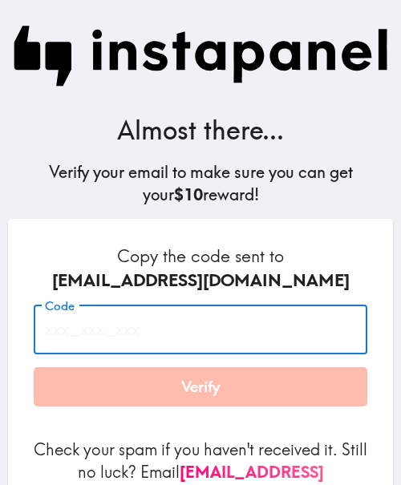
paste input "r98_RiU_hLu"
type input "r98_RiU_hLu"
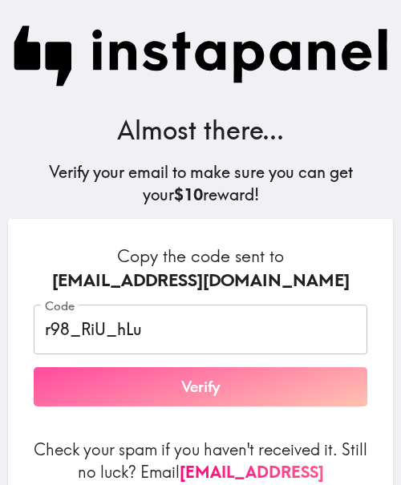
click at [166, 397] on button "Verify" at bounding box center [200, 387] width 333 height 40
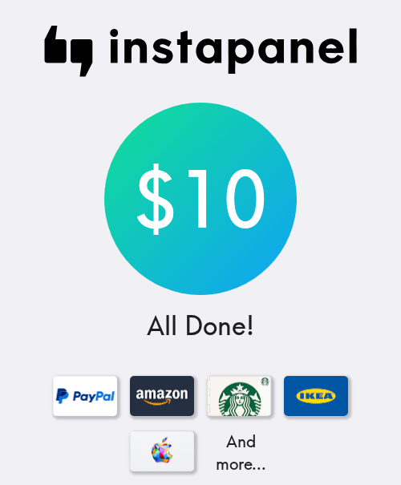
scroll to position [256, 0]
